Goal: Book appointment/travel/reservation

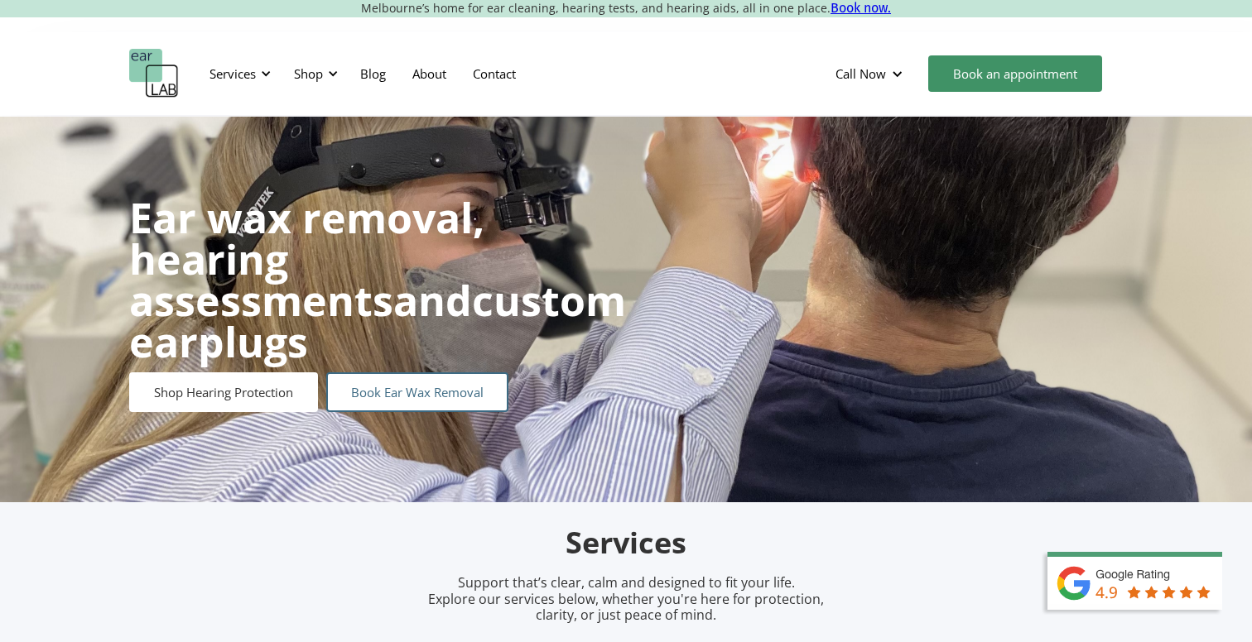
click at [410, 373] on link "Book Ear Wax Removal" at bounding box center [417, 393] width 182 height 40
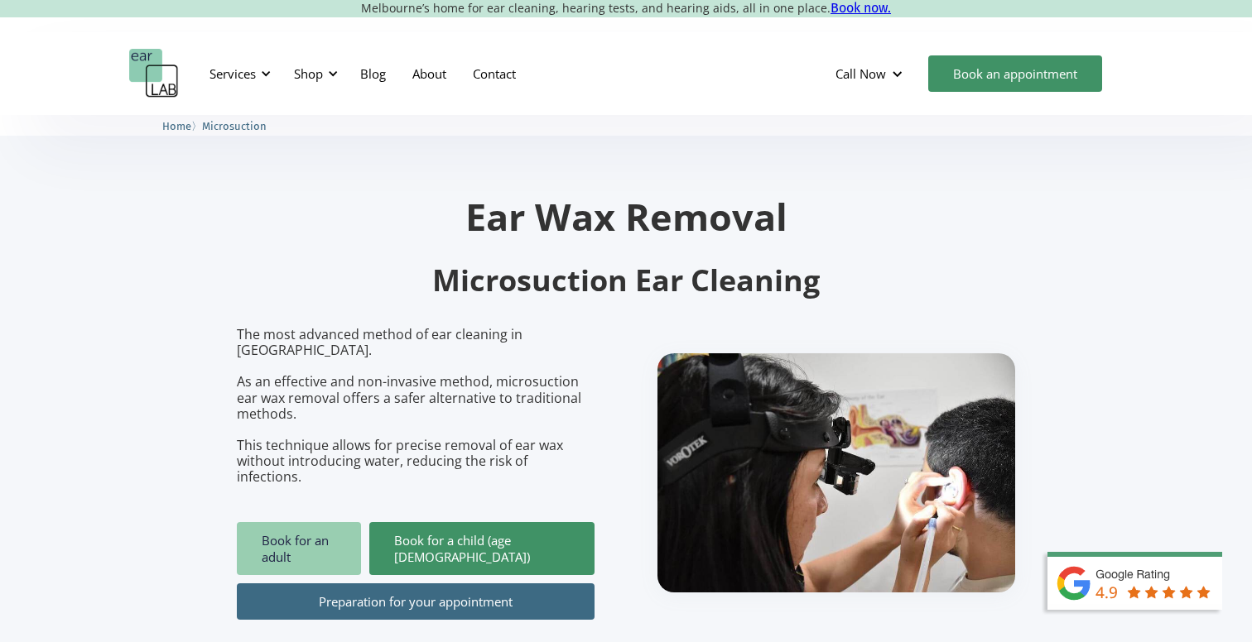
click at [344, 522] on link "Book for an adult" at bounding box center [299, 548] width 124 height 53
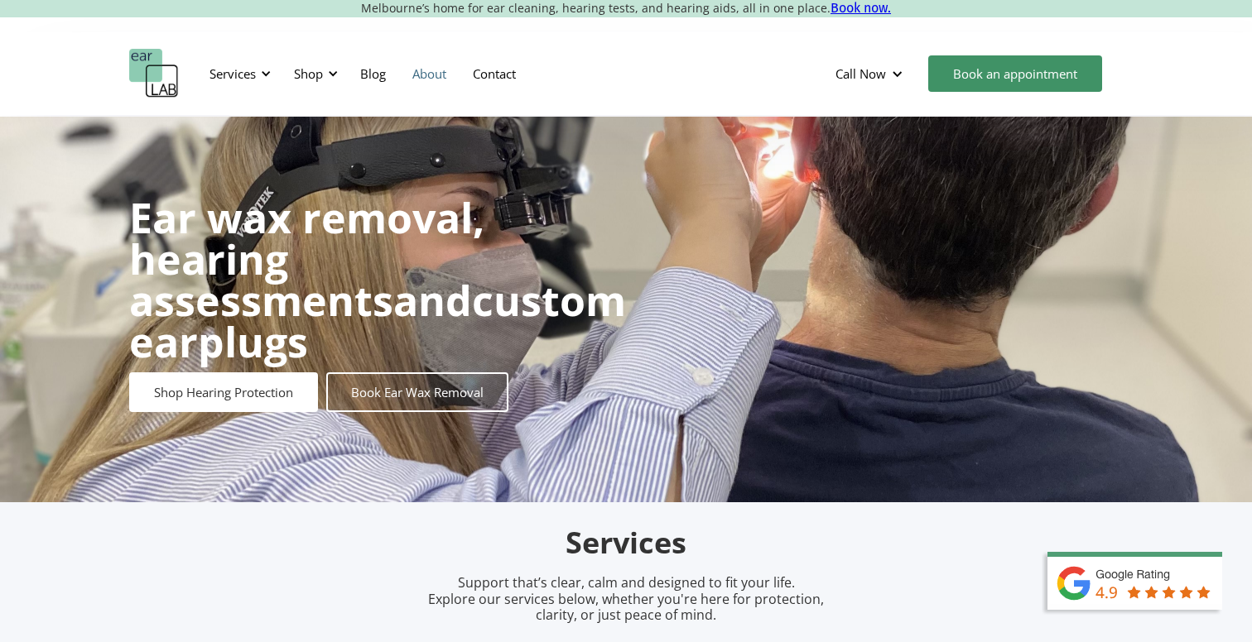
click at [410, 72] on link "About" at bounding box center [429, 74] width 60 height 48
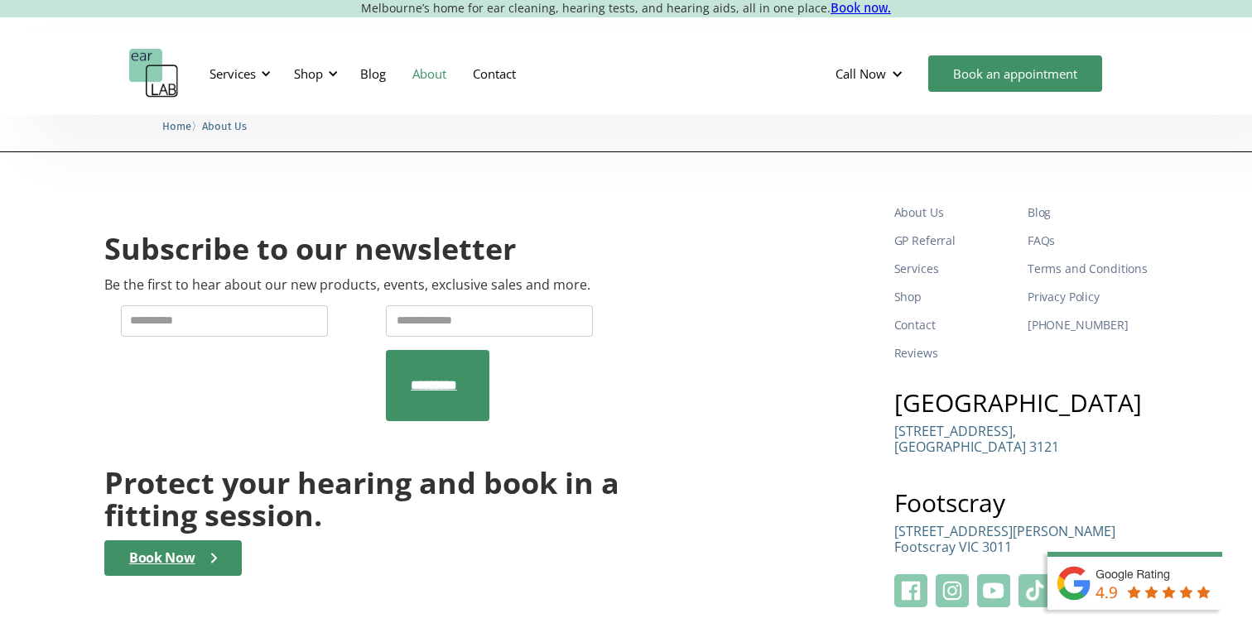
scroll to position [2591, 0]
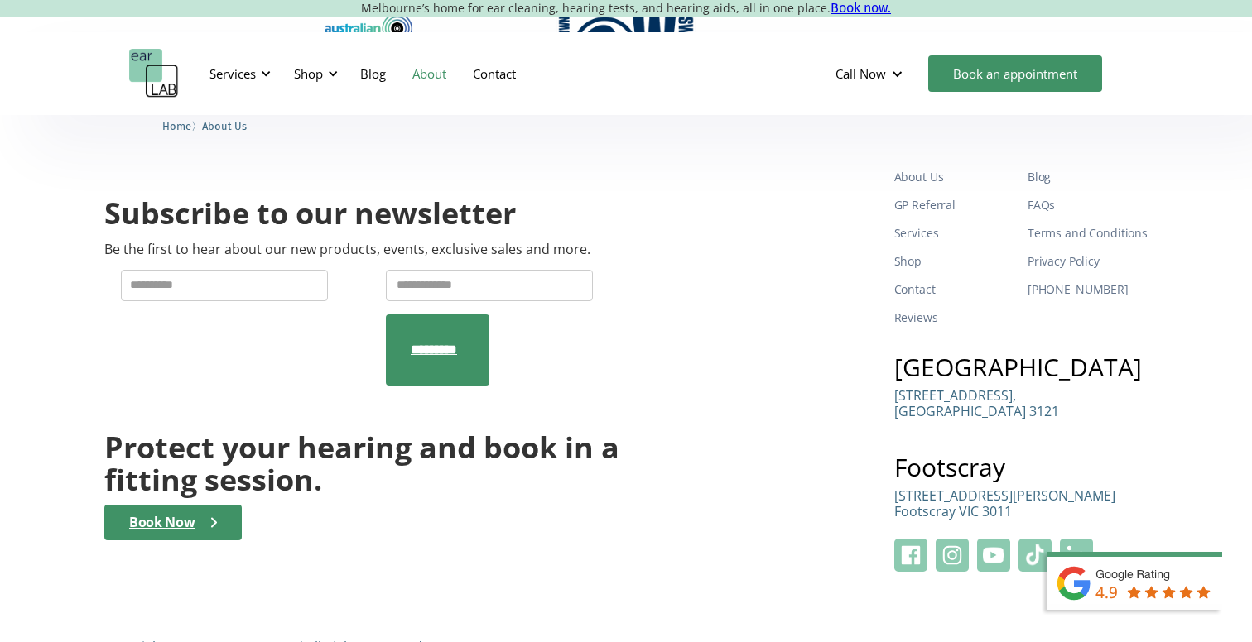
click at [1034, 44] on div "Services Microsuction Unblocking your ears in the safest, fastest way possible.…" at bounding box center [626, 73] width 1252 height 83
click at [1008, 70] on link "Book an appointment" at bounding box center [1015, 73] width 174 height 36
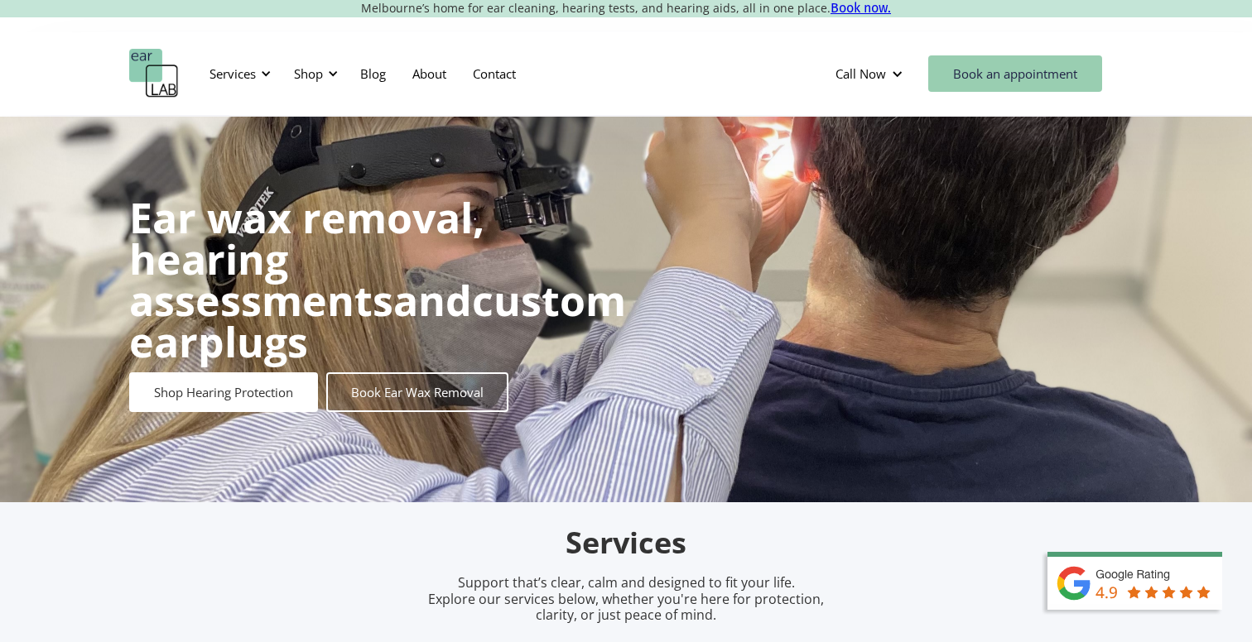
click at [1016, 80] on link "Book an appointment" at bounding box center [1015, 73] width 174 height 36
